Goal: Book appointment/travel/reservation

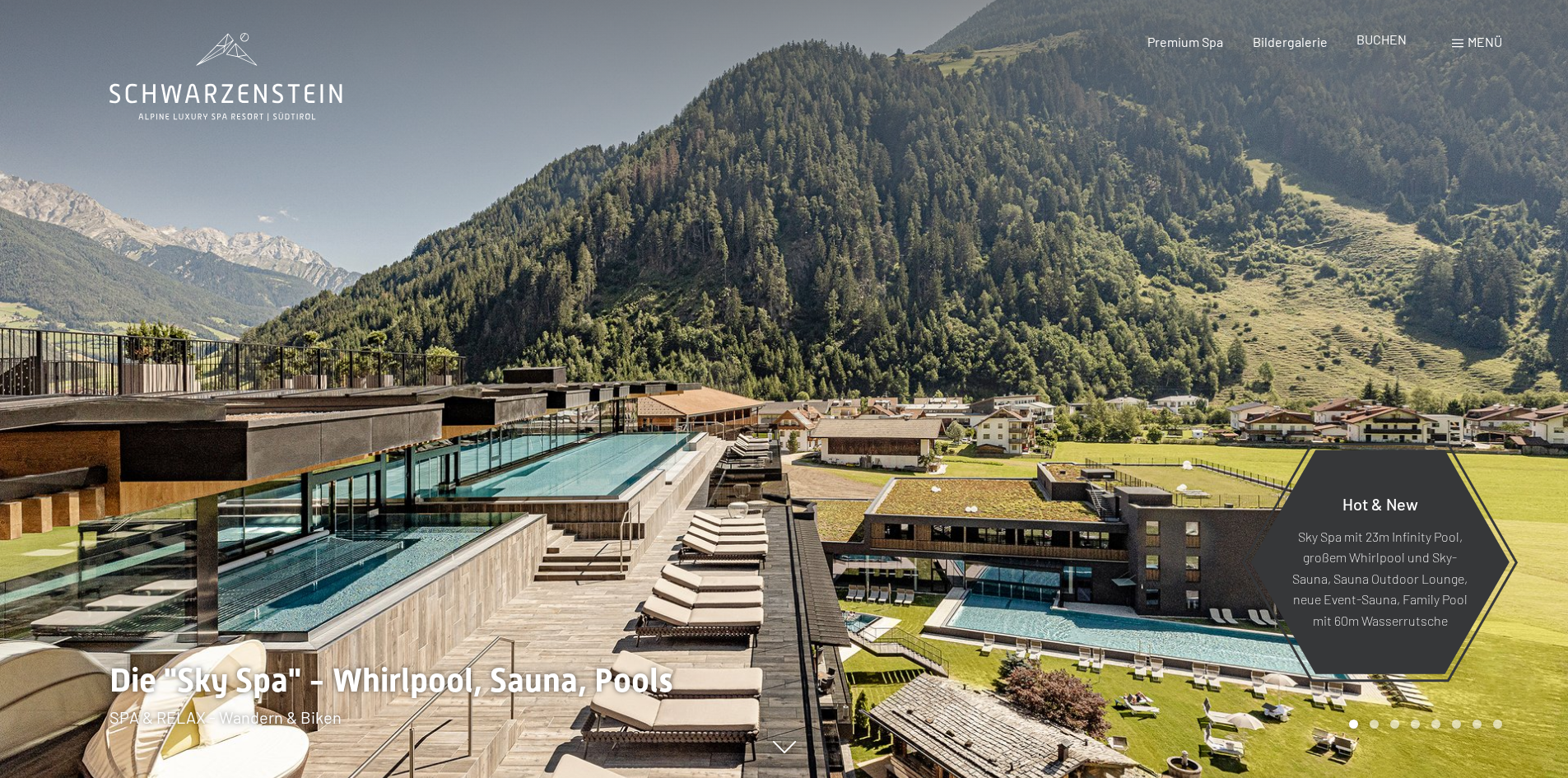
click at [1395, 33] on span "BUCHEN" at bounding box center [1381, 39] width 50 height 15
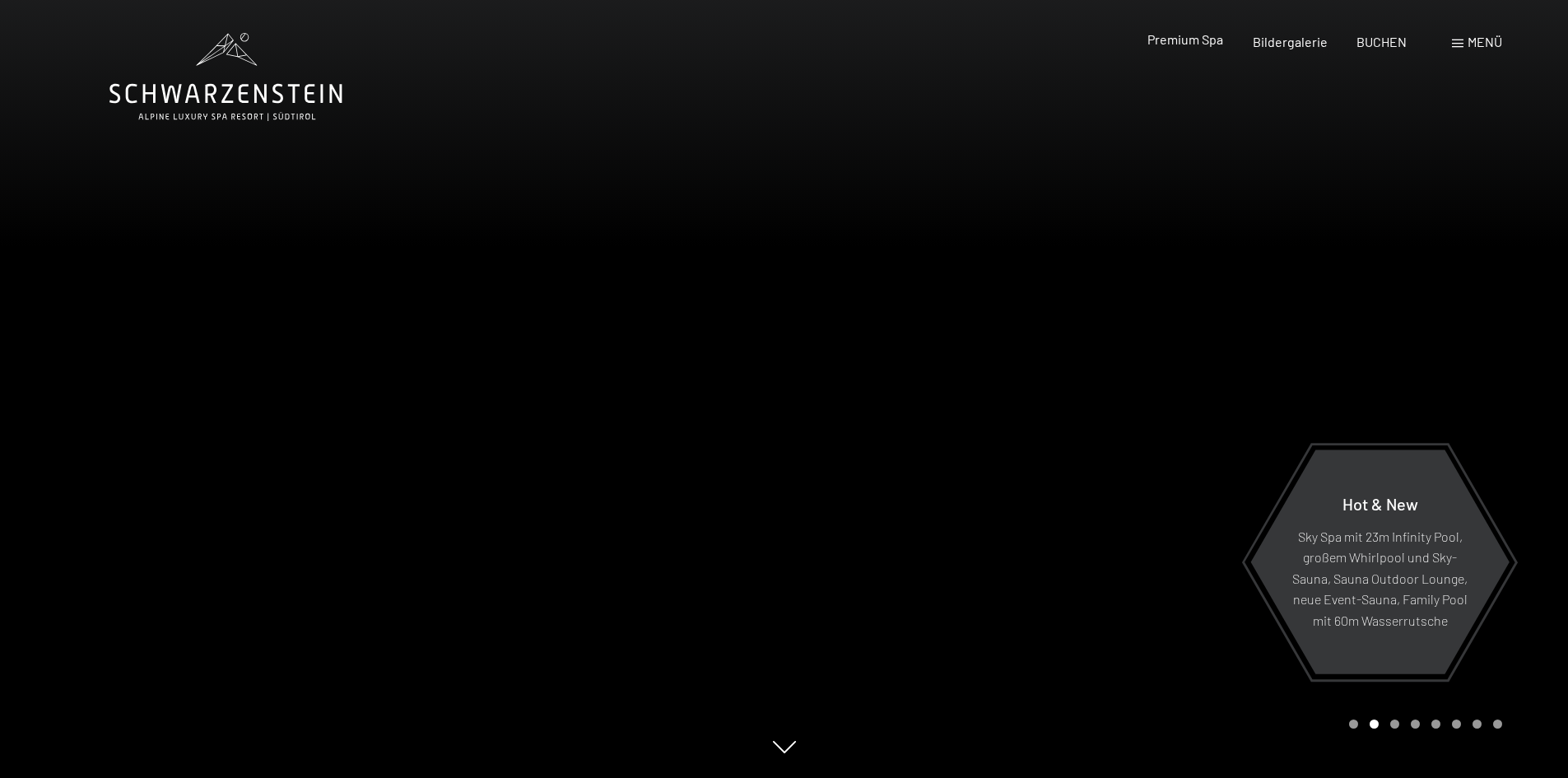
click at [1203, 41] on span "Premium Spa" at bounding box center [1186, 39] width 76 height 15
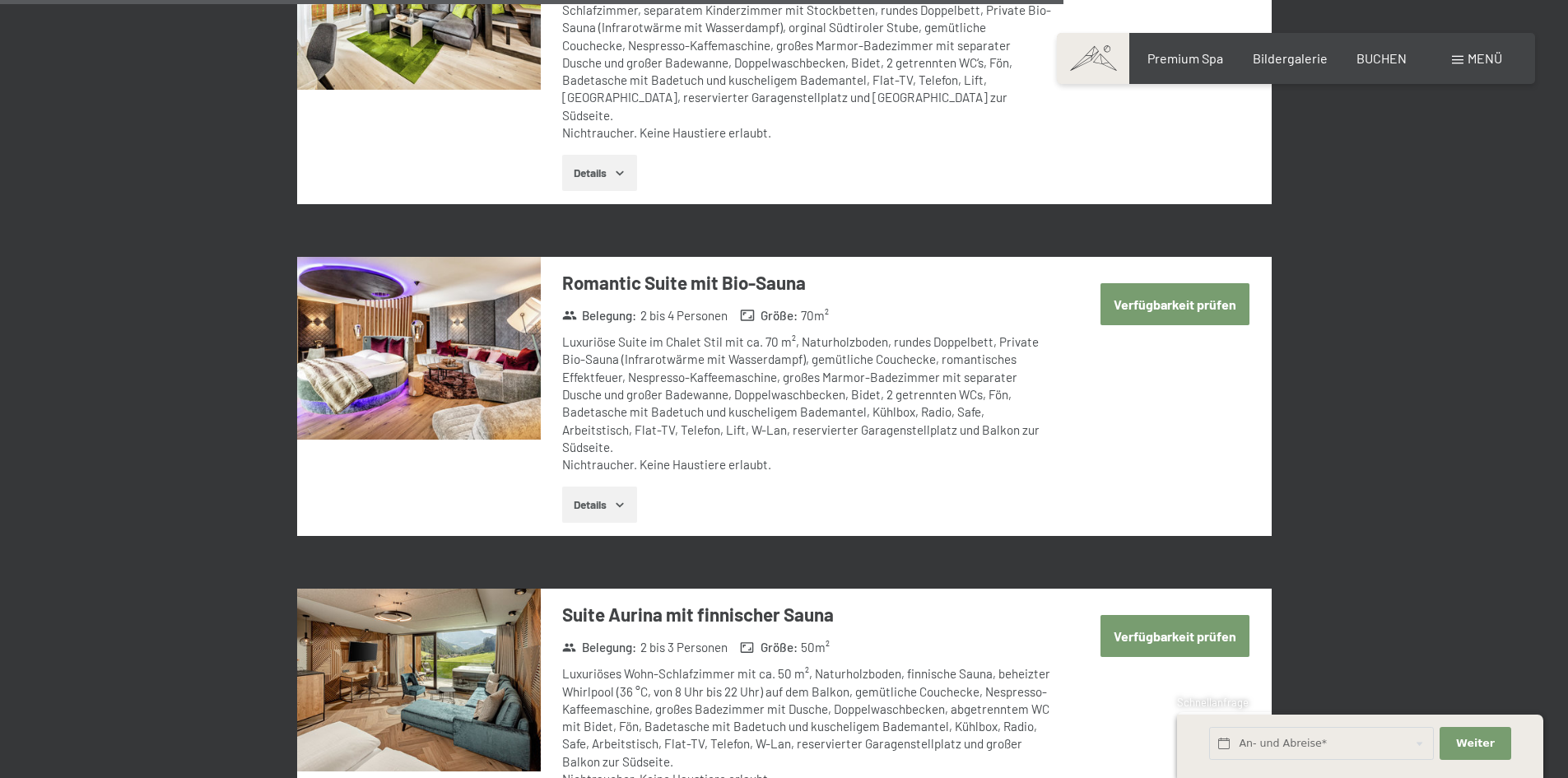
scroll to position [3951, 0]
